Goal: Transaction & Acquisition: Download file/media

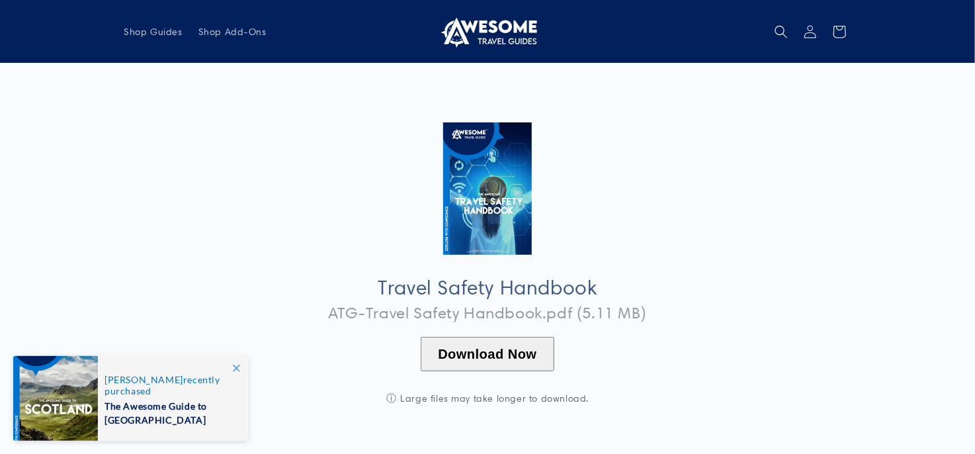
click at [504, 353] on button "Download Now" at bounding box center [487, 354] width 133 height 34
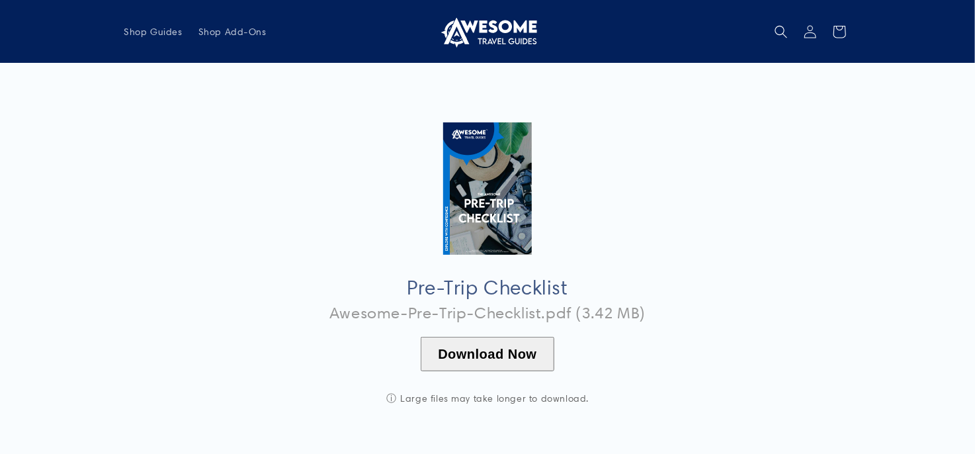
click at [454, 351] on button "Download Now" at bounding box center [487, 354] width 133 height 34
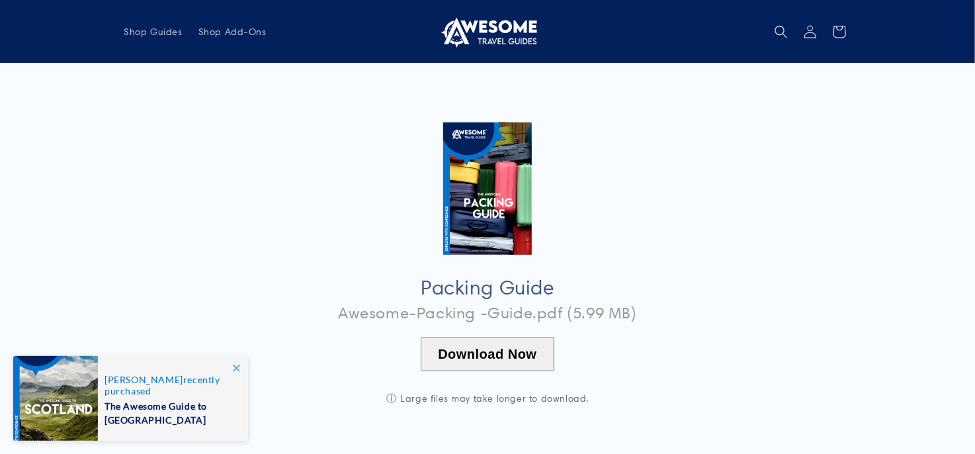
click at [498, 353] on button "Download Now" at bounding box center [487, 354] width 133 height 34
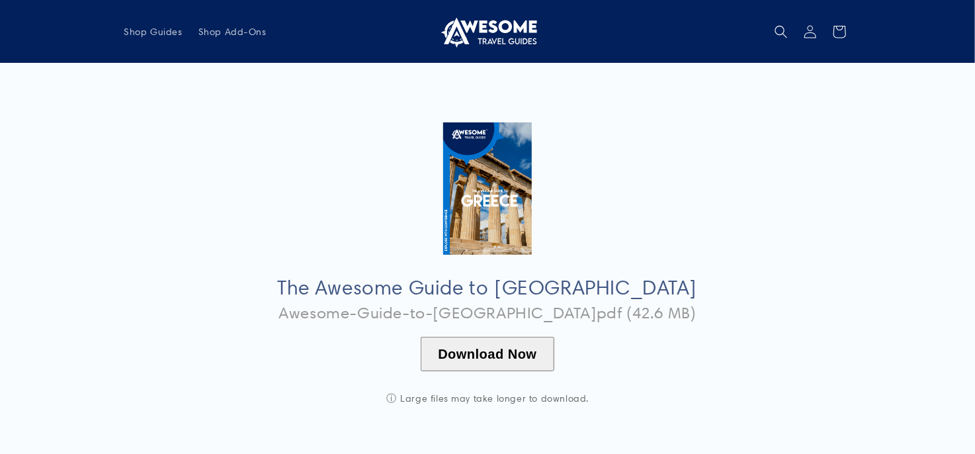
click at [481, 356] on button "Download Now" at bounding box center [487, 354] width 133 height 34
